Goal: Find specific page/section

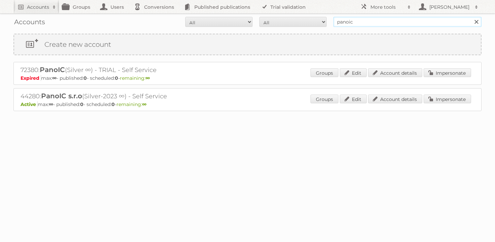
click at [364, 26] on input "panoic" at bounding box center [408, 22] width 148 height 10
type input "maxroy"
click at [471, 17] on input "Search" at bounding box center [476, 22] width 10 height 10
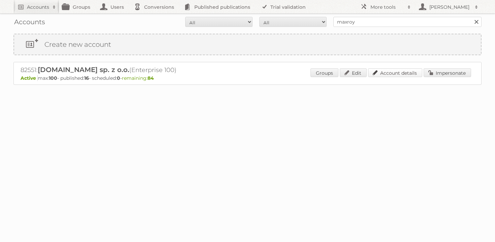
click at [394, 73] on link "Account details" at bounding box center [395, 72] width 54 height 9
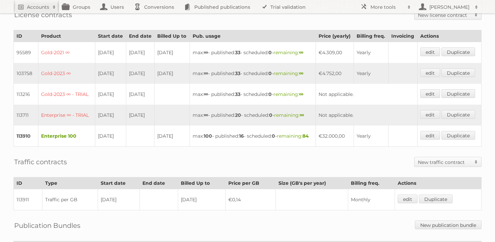
scroll to position [186, 0]
